Goal: Check status: Check status

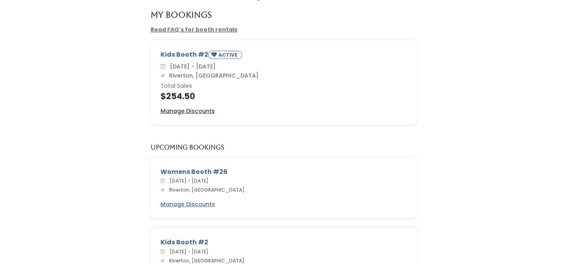
scroll to position [45, 0]
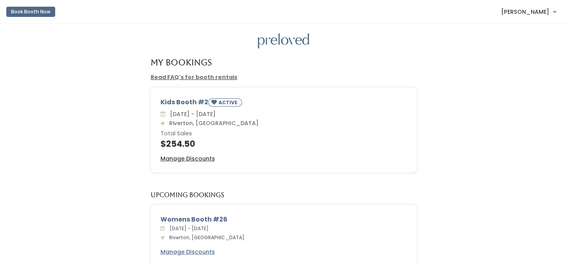
scroll to position [45, 0]
